Goal: Information Seeking & Learning: Understand process/instructions

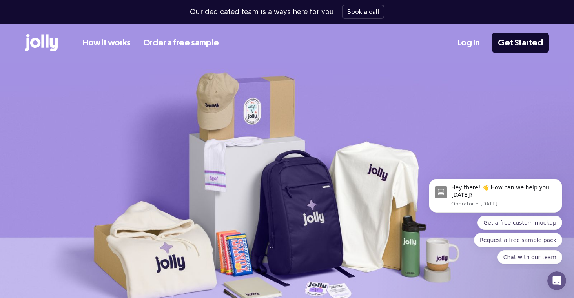
click at [105, 44] on link "How it works" at bounding box center [107, 42] width 48 height 13
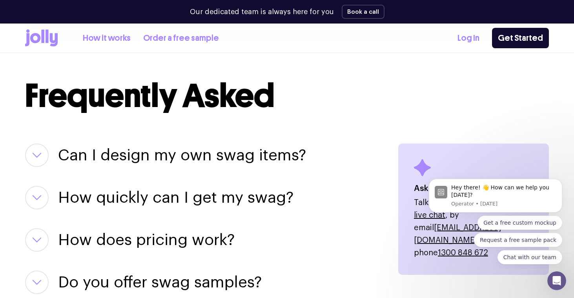
scroll to position [965, 0]
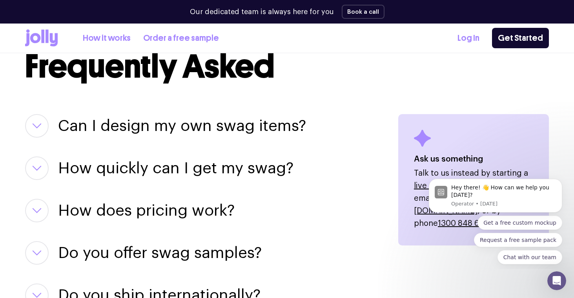
click at [43, 128] on button "button" at bounding box center [37, 126] width 24 height 24
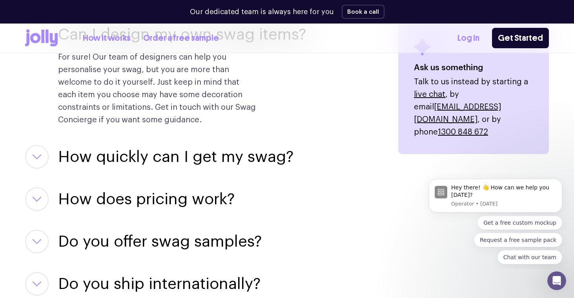
scroll to position [1078, 0]
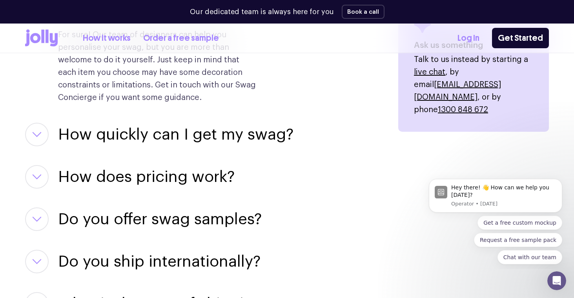
click at [33, 132] on icon "button" at bounding box center [36, 134] width 9 height 5
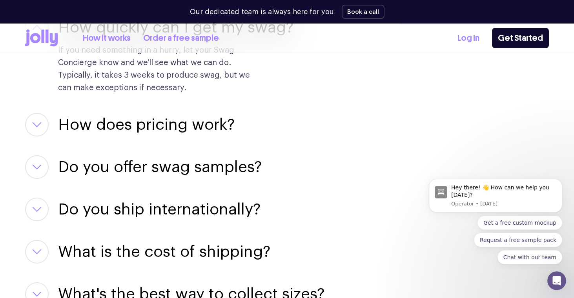
scroll to position [1188, 0]
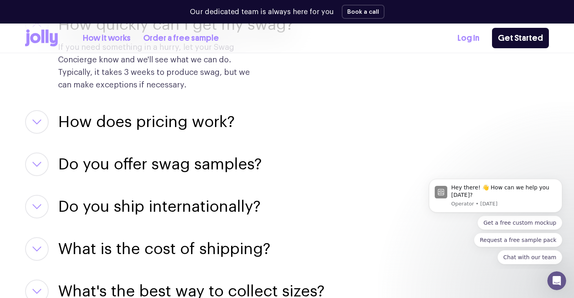
click at [34, 125] on button "button" at bounding box center [37, 122] width 24 height 24
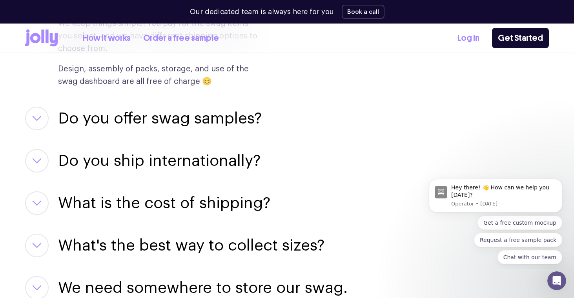
scroll to position [1310, 0]
click at [32, 122] on button "button" at bounding box center [37, 118] width 24 height 24
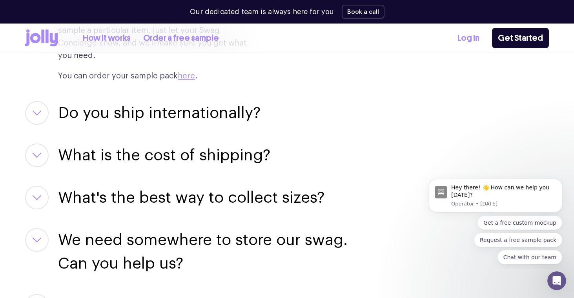
scroll to position [1458, 0]
click at [33, 110] on icon "button" at bounding box center [36, 112] width 9 height 5
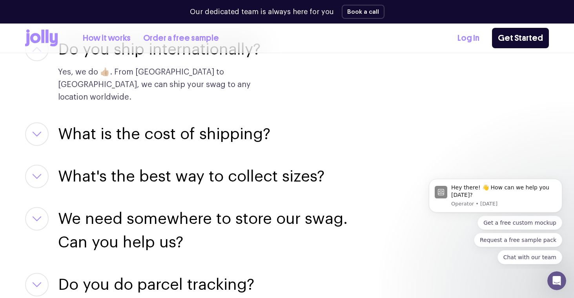
scroll to position [1522, 0]
click at [38, 131] on icon "button" at bounding box center [36, 133] width 9 height 5
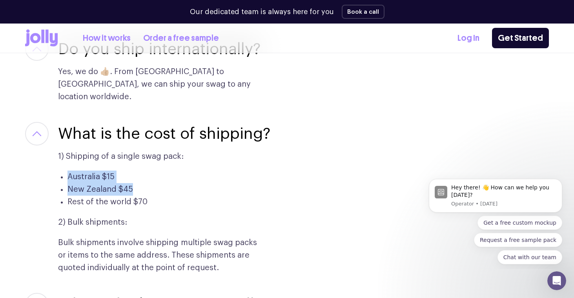
drag, startPoint x: 69, startPoint y: 151, endPoint x: 144, endPoint y: 169, distance: 77.8
click at [145, 171] on ul "Australia $15 [GEOGRAPHIC_DATA] $45 Rest of the world $70" at bounding box center [158, 190] width 201 height 38
click at [138, 183] on li "New Zealand $45" at bounding box center [162, 189] width 191 height 13
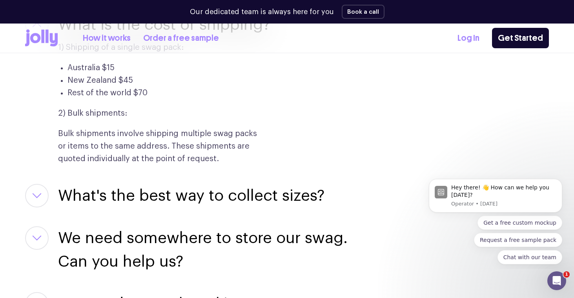
scroll to position [1631, 0]
